Goal: Task Accomplishment & Management: Manage account settings

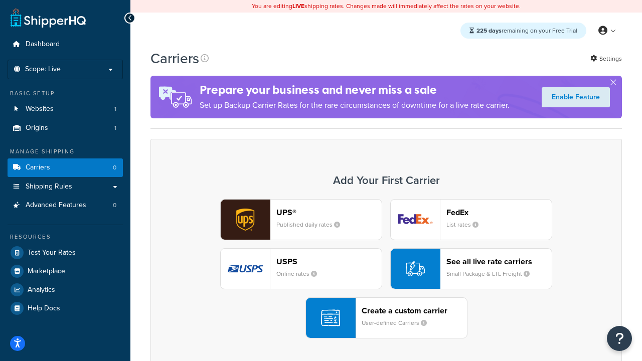
click at [386, 270] on div "UPS® Published daily rates FedEx List rates USPS Online rates See all live rate…" at bounding box center [386, 269] width 451 height 140
click at [499, 213] on header "FedEx" at bounding box center [499, 213] width 105 height 10
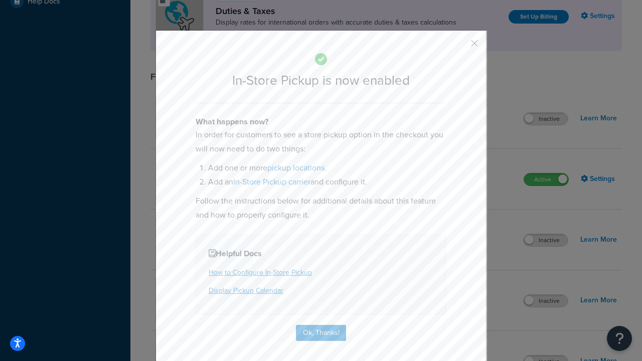
click at [460, 47] on button "button" at bounding box center [460, 47] width 3 height 3
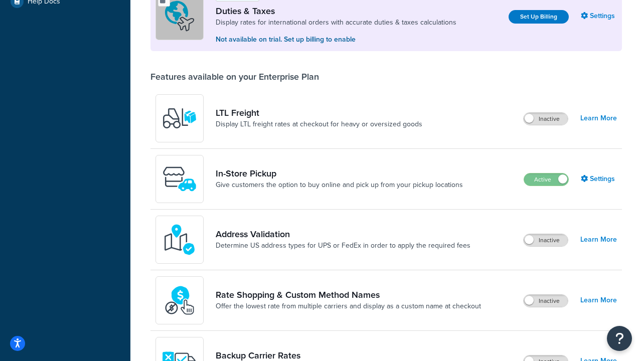
scroll to position [307, 0]
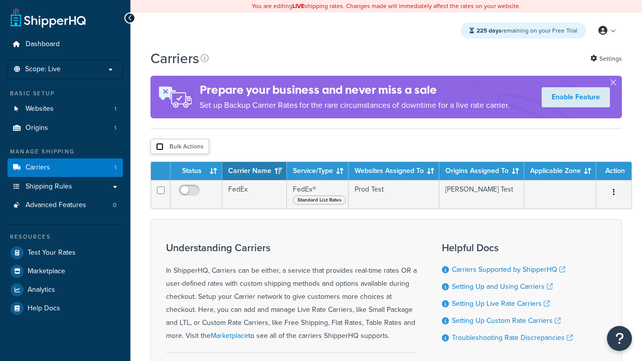
click at [160, 148] on input "checkbox" at bounding box center [160, 147] width 8 height 8
checkbox input "true"
click at [0, 0] on button "Delete" at bounding box center [0, 0] width 0 height 0
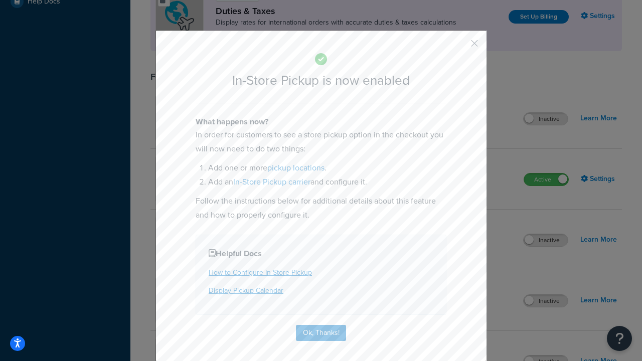
click at [460, 46] on button "button" at bounding box center [460, 47] width 3 height 3
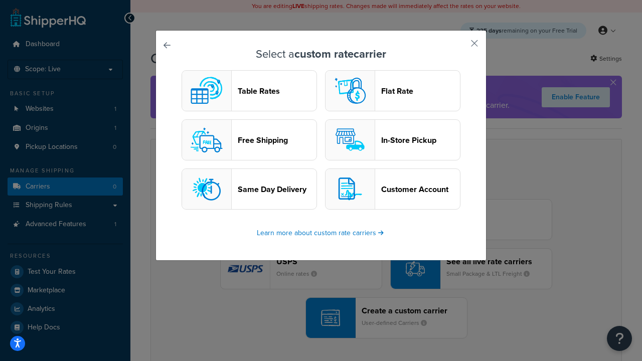
click at [393, 141] on header "In-Store Pickup" at bounding box center [420, 141] width 79 height 10
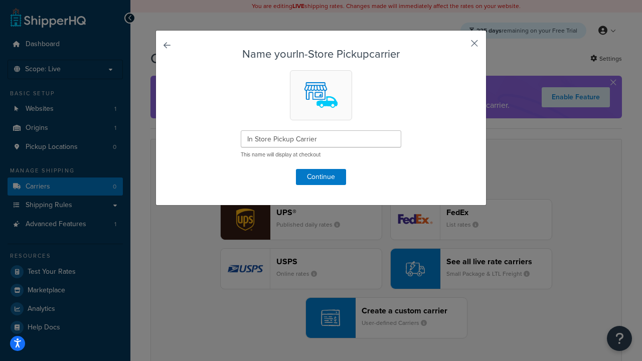
click at [460, 47] on button "button" at bounding box center [460, 47] width 3 height 3
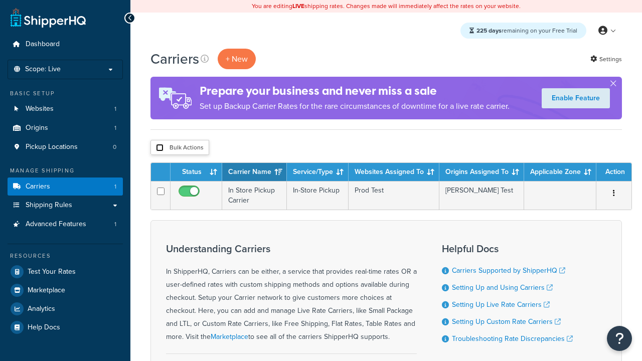
click at [160, 149] on input "checkbox" at bounding box center [160, 148] width 8 height 8
checkbox input "true"
click at [0, 0] on button "Duplicate" at bounding box center [0, 0] width 0 height 0
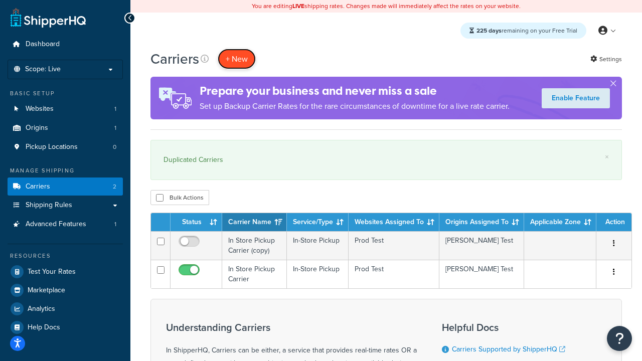
click at [237, 59] on button "+ New" at bounding box center [237, 59] width 38 height 21
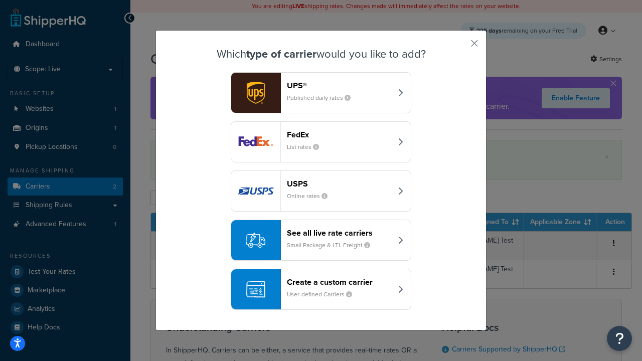
click at [321, 290] on div "Create a custom carrier User-defined Carriers" at bounding box center [339, 290] width 105 height 24
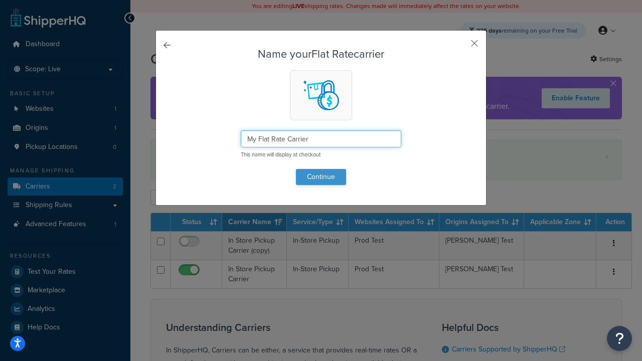
type input "My Flat Rate Carrier"
click at [321, 177] on button "Continue" at bounding box center [321, 177] width 50 height 16
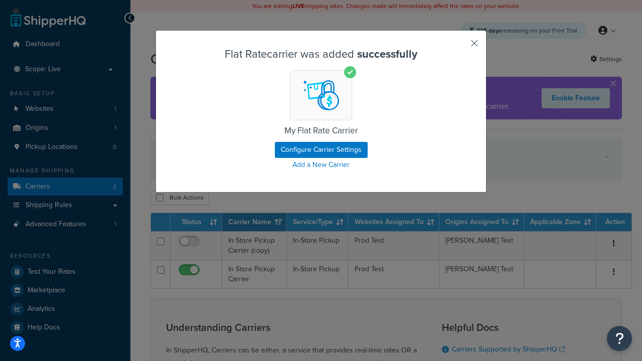
click at [460, 47] on button "button" at bounding box center [460, 47] width 3 height 3
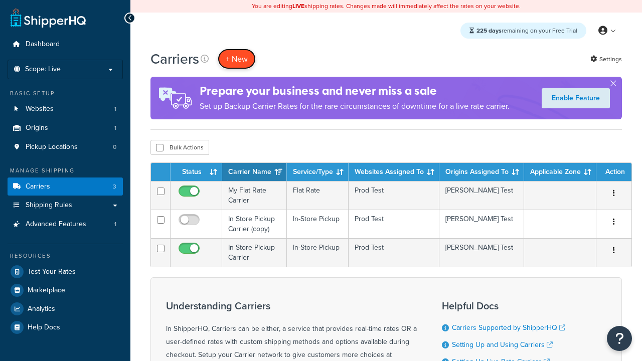
click at [237, 59] on button "+ New" at bounding box center [237, 59] width 38 height 21
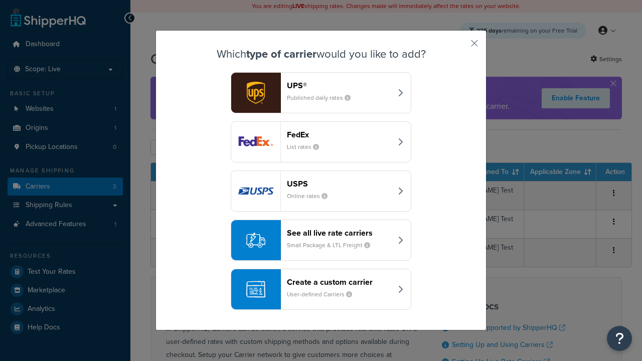
click at [321, 290] on div "Create a custom carrier User-defined Carriers" at bounding box center [339, 290] width 105 height 24
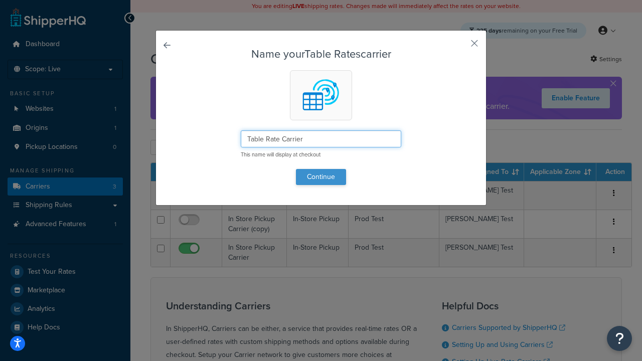
type input "Table Rate Carrier"
click at [321, 177] on button "Continue" at bounding box center [321, 177] width 50 height 16
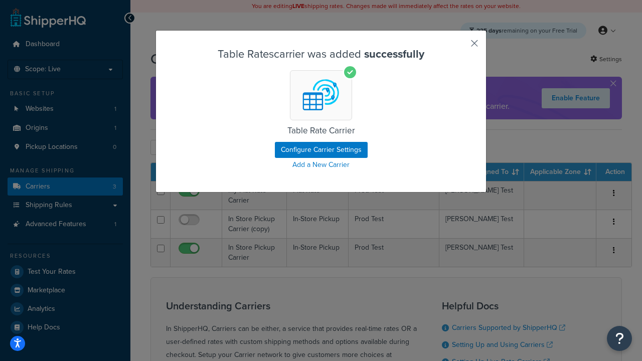
click at [460, 47] on button "button" at bounding box center [460, 47] width 3 height 3
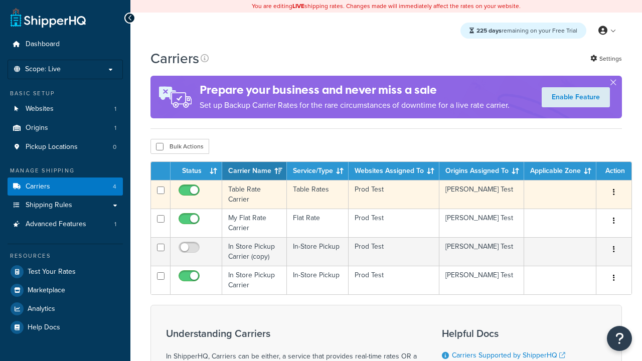
click at [614, 194] on icon "button" at bounding box center [614, 192] width 2 height 7
click at [0, 0] on link "Delete" at bounding box center [0, 0] width 0 height 0
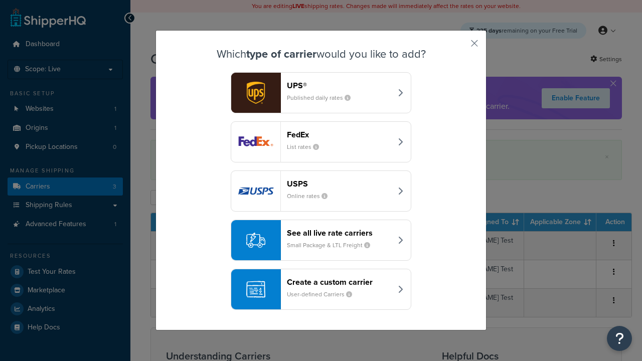
click at [321, 241] on div "See all live rate carriers Small Package & LTL Freight" at bounding box center [339, 240] width 105 height 24
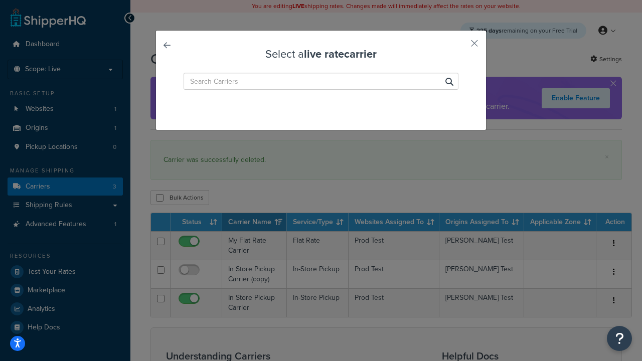
type input "[PERSON_NAME]+[PERSON_NAME] LTL+"
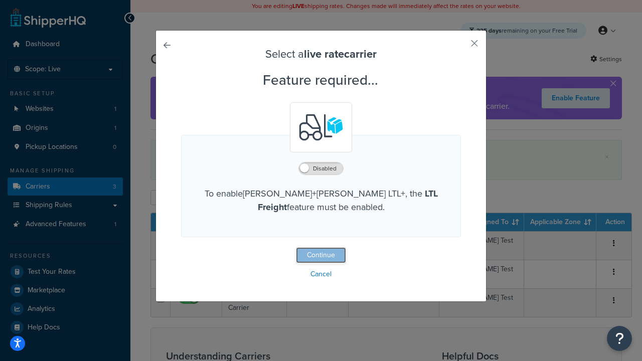
click at [321, 256] on button "Continue" at bounding box center [321, 255] width 50 height 16
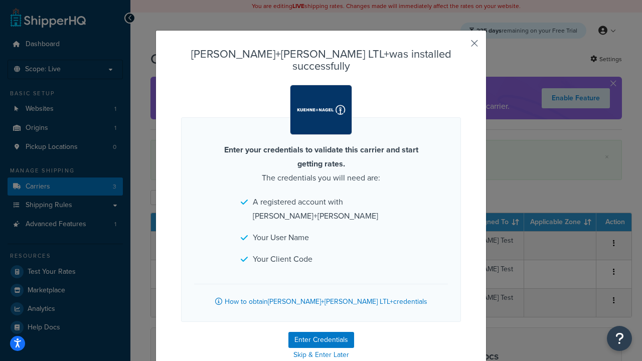
click at [460, 47] on button "button" at bounding box center [460, 47] width 3 height 3
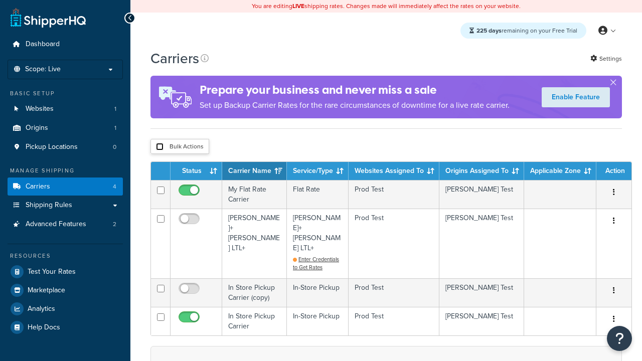
click at [160, 148] on input "checkbox" at bounding box center [160, 147] width 8 height 8
checkbox input "true"
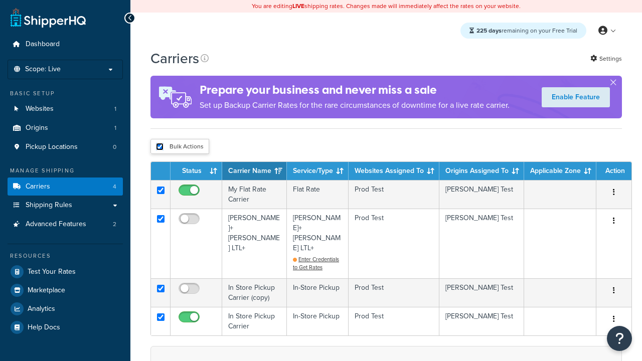
checkbox input "true"
click at [0, 0] on button "Delete" at bounding box center [0, 0] width 0 height 0
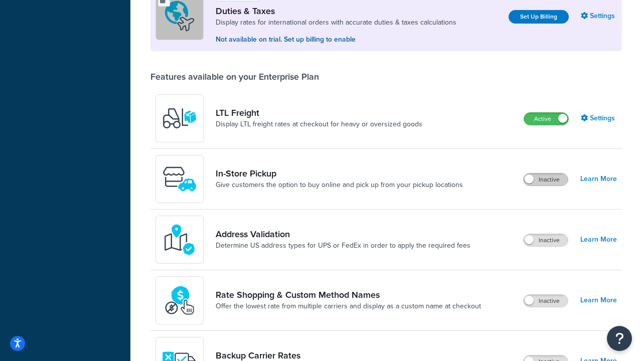
scroll to position [307, 0]
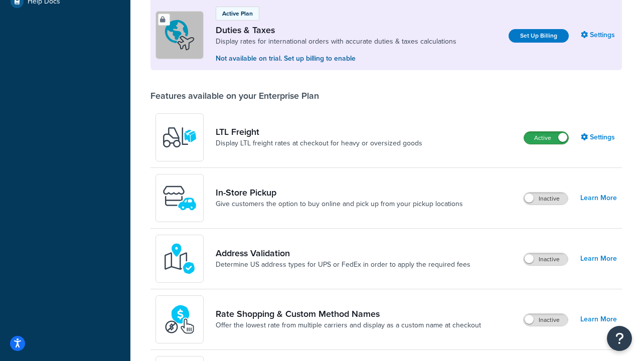
click at [547, 139] on label "Active" at bounding box center [547, 138] width 44 height 12
